Goal: Task Accomplishment & Management: Use online tool/utility

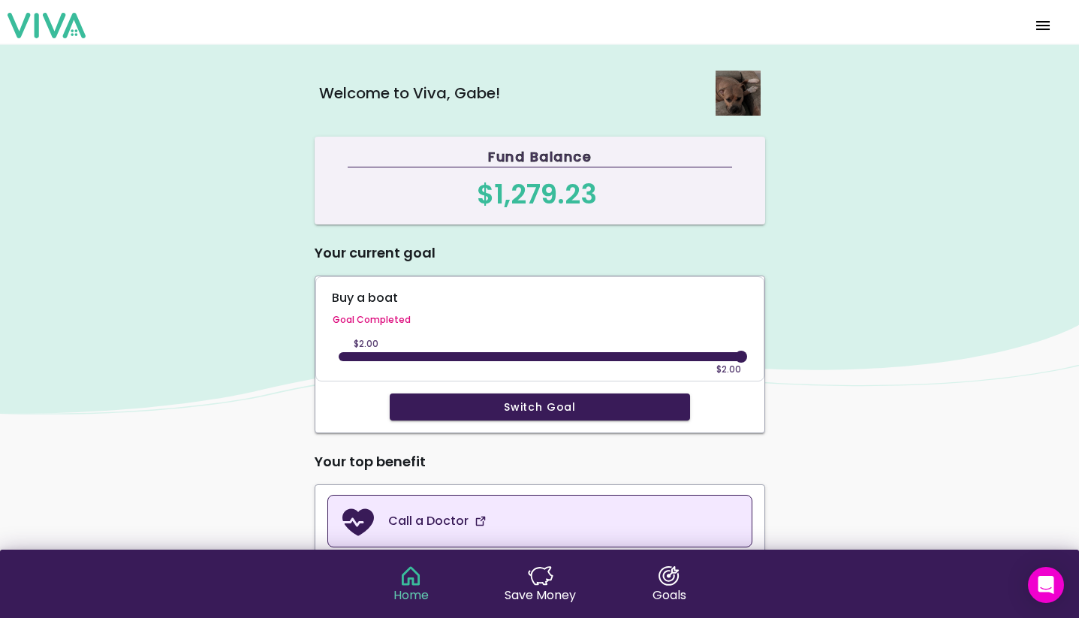
click at [504, 503] on link "Call a Doctor" at bounding box center [539, 521] width 425 height 53
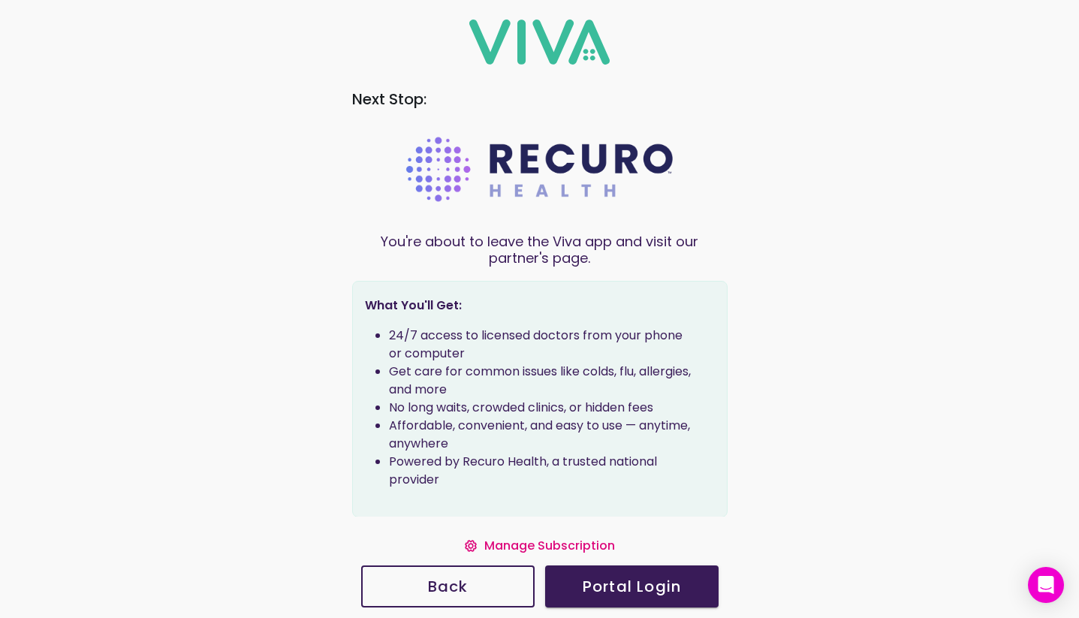
click at [0, 0] on slot "Back" at bounding box center [0, 0] width 0 height 0
